Goal: Task Accomplishment & Management: Manage account settings

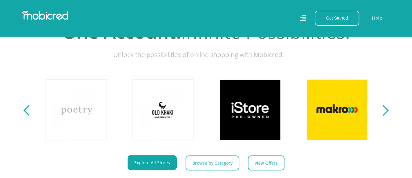
scroll to position [203, 0]
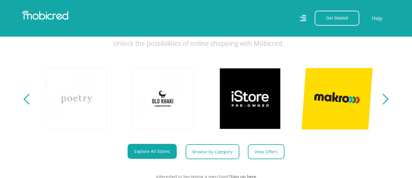
click at [344, 105] on link at bounding box center [337, 99] width 72 height 72
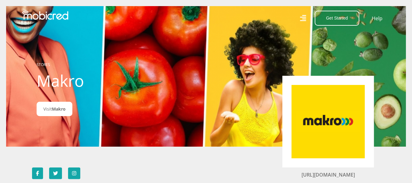
click at [302, 17] on icon at bounding box center [302, 18] width 6 height 9
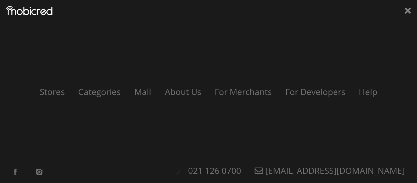
click at [404, 11] on div "Stores Categories Mall About Us For Merchants For Developers Help Sign Up Sign …" at bounding box center [208, 91] width 417 height 183
click at [408, 11] on icon at bounding box center [407, 11] width 6 height 6
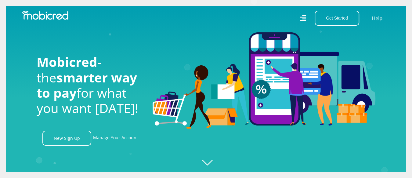
scroll to position [0, 435]
click at [121, 140] on link "Manage Your Account" at bounding box center [115, 138] width 45 height 15
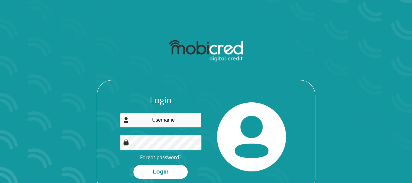
type input "[EMAIL_ADDRESS][PERSON_NAME][DOMAIN_NAME]"
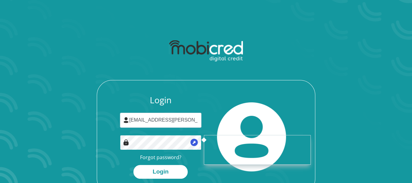
click at [115, 143] on div "Login [EMAIL_ADDRESS][PERSON_NAME][DOMAIN_NAME] Forgot password? Login" at bounding box center [206, 144] width 218 height 98
click at [127, 143] on img at bounding box center [126, 142] width 6 height 6
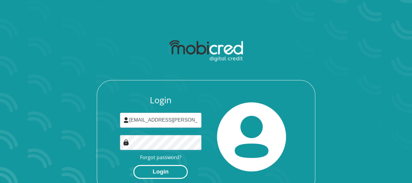
click at [155, 173] on button "Login" at bounding box center [160, 172] width 54 height 14
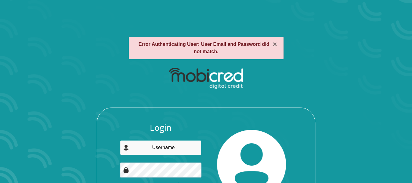
type input "[EMAIL_ADDRESS][PERSON_NAME][DOMAIN_NAME]"
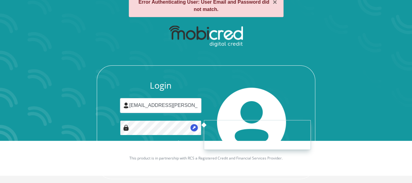
scroll to position [52, 0]
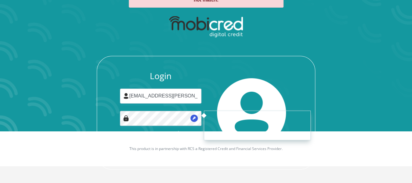
click at [106, 99] on div "Login [EMAIL_ADDRESS][PERSON_NAME][DOMAIN_NAME] Forgot password? Login" at bounding box center [206, 120] width 218 height 98
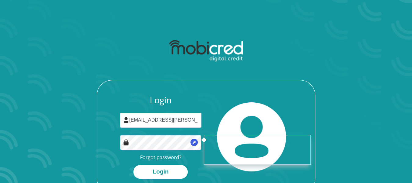
click at [89, 138] on div "Login [EMAIL_ADDRESS][PERSON_NAME][DOMAIN_NAME] Forgot password? Login" at bounding box center [205, 115] width 327 height 157
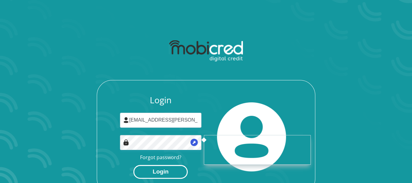
click at [161, 170] on button "Login" at bounding box center [160, 172] width 54 height 14
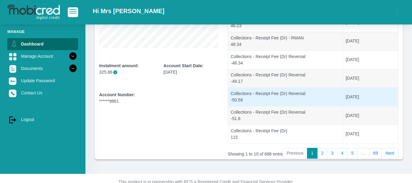
scroll to position [159, 0]
